Goal: Find specific page/section: Find specific page/section

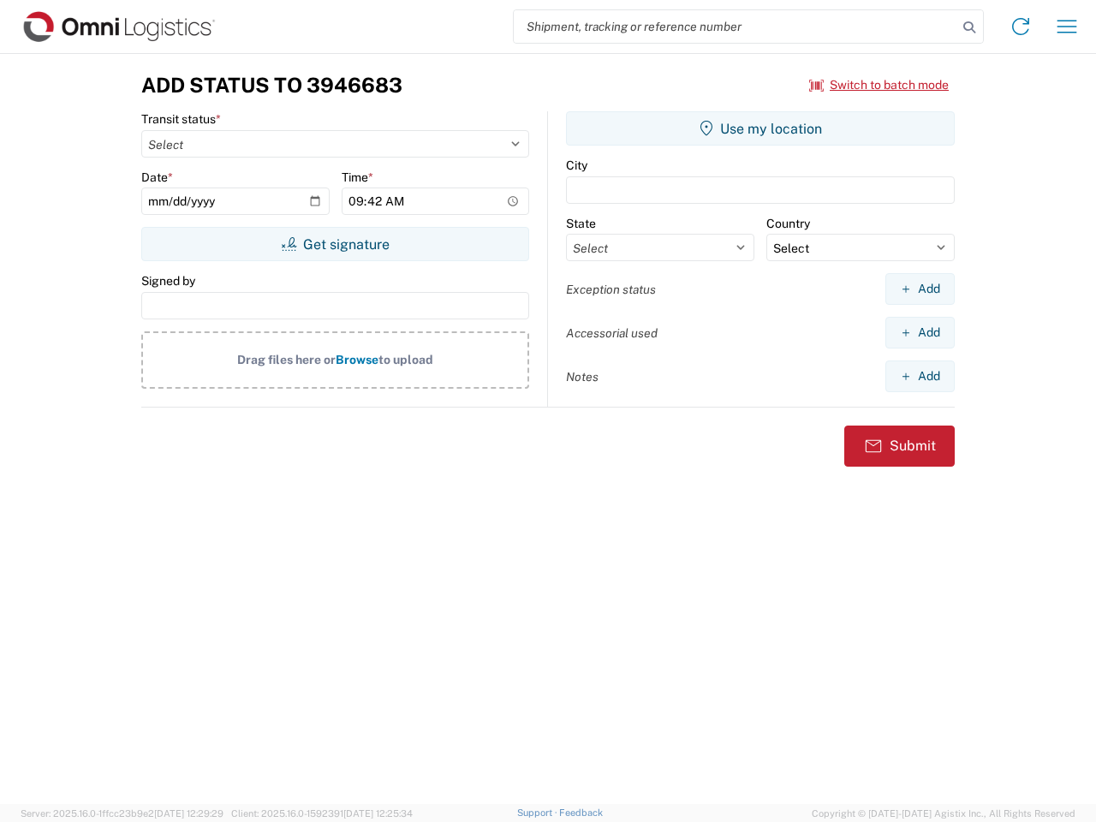
click at [735, 27] on input "search" at bounding box center [735, 26] width 443 height 33
click at [969, 27] on icon at bounding box center [969, 27] width 24 height 24
click at [1020, 27] on icon at bounding box center [1020, 26] width 27 height 27
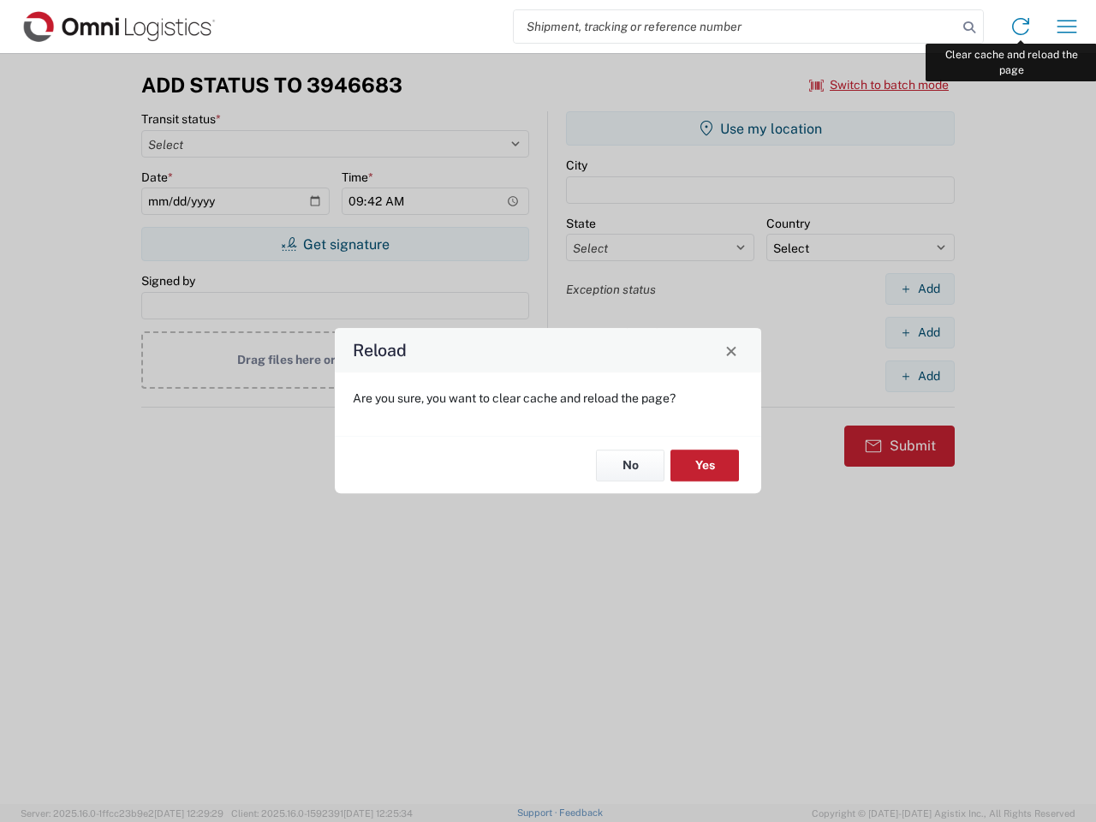
click at [1066, 27] on div "Reload Are you sure, you want to clear cache and reload the page? No Yes" at bounding box center [548, 411] width 1096 height 822
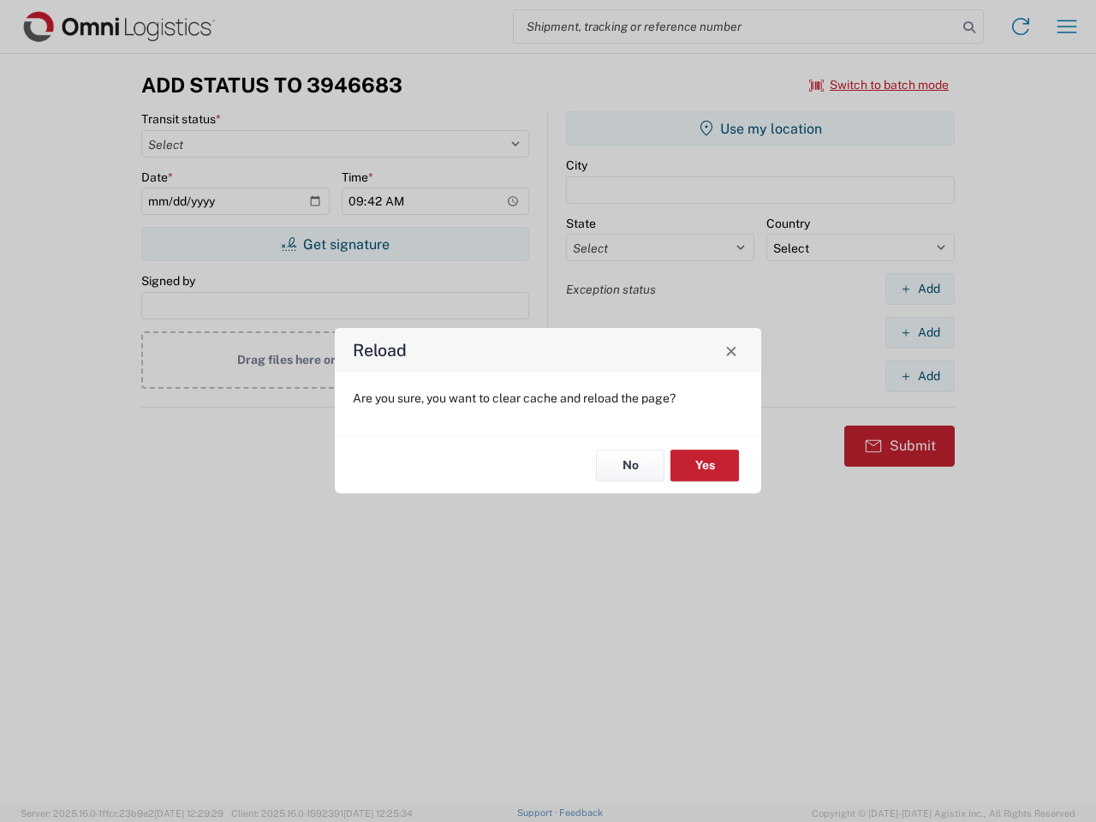
click at [879, 85] on div "Reload Are you sure, you want to clear cache and reload the page? No Yes" at bounding box center [548, 411] width 1096 height 822
click at [335, 244] on div "Reload Are you sure, you want to clear cache and reload the page? No Yes" at bounding box center [548, 411] width 1096 height 822
click at [760, 128] on div "Reload Are you sure, you want to clear cache and reload the page? No Yes" at bounding box center [548, 411] width 1096 height 822
click at [919, 288] on div "Reload Are you sure, you want to clear cache and reload the page? No Yes" at bounding box center [548, 411] width 1096 height 822
click at [919, 332] on div "Reload Are you sure, you want to clear cache and reload the page? No Yes" at bounding box center [548, 411] width 1096 height 822
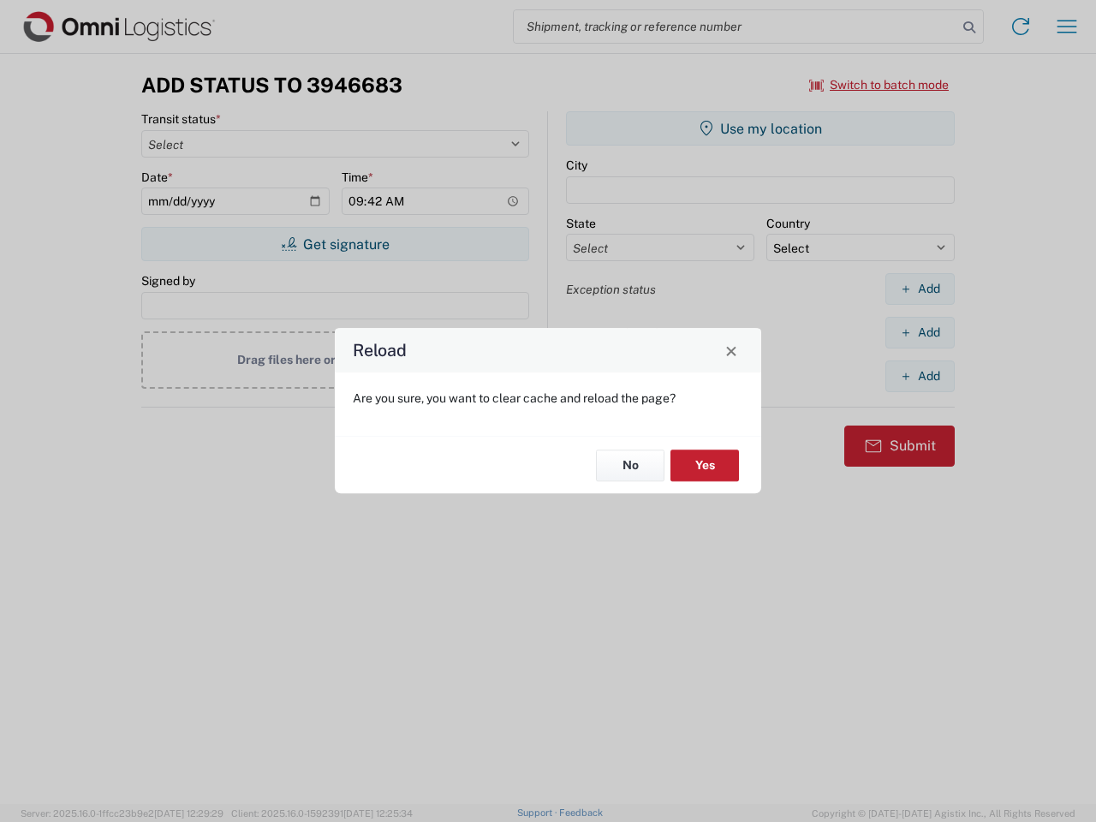
click at [919, 376] on div "Reload Are you sure, you want to clear cache and reload the page? No Yes" at bounding box center [548, 411] width 1096 height 822
